Goal: Find specific page/section: Find specific page/section

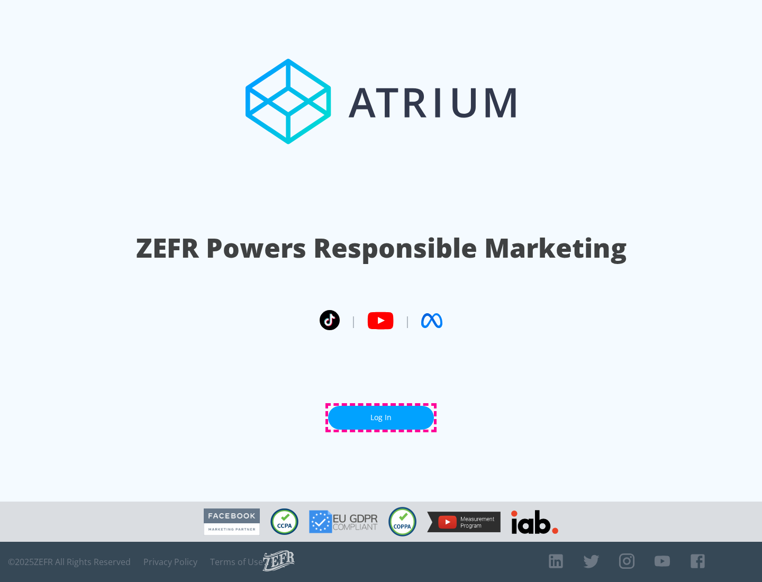
click at [381, 418] on link "Log In" at bounding box center [381, 418] width 106 height 24
